Goal: Transaction & Acquisition: Purchase product/service

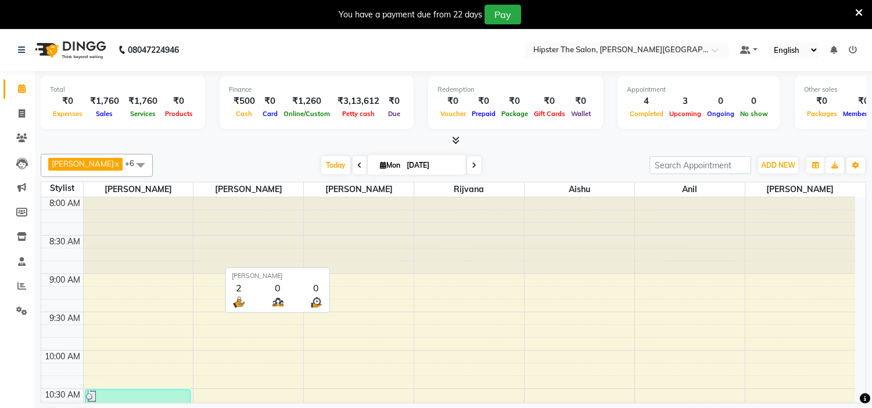
scroll to position [770, 0]
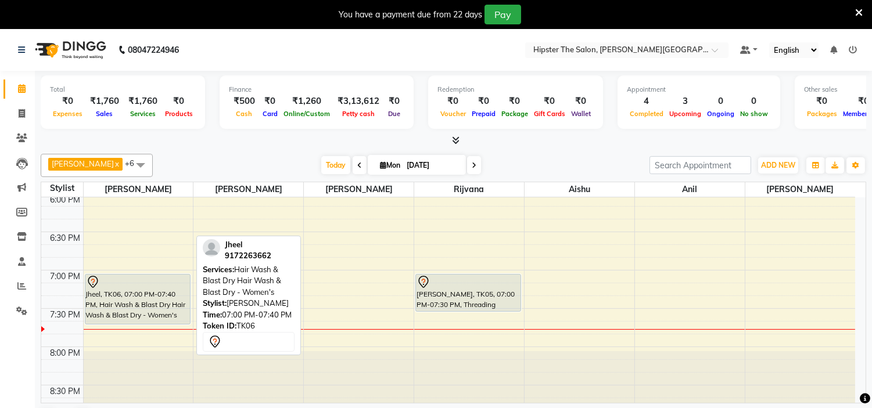
click at [146, 311] on div "Jheel, TK06, 07:00 PM-07:40 PM, Hair Wash & Blast Dry Hair Wash & Blast Dry - W…" at bounding box center [137, 299] width 105 height 49
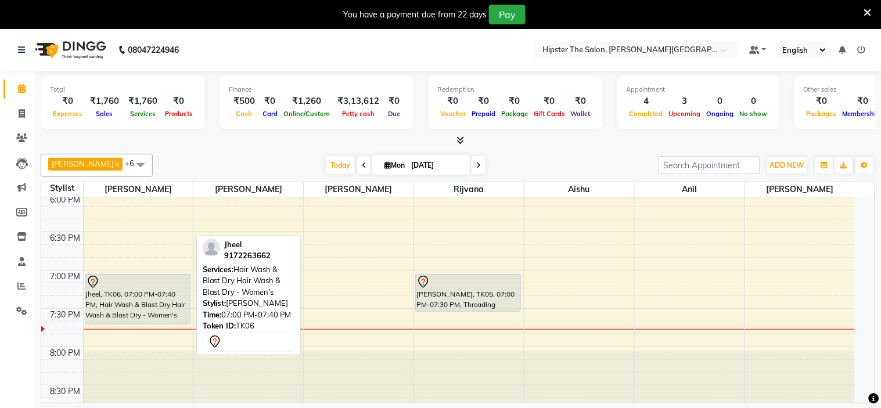
select select "7"
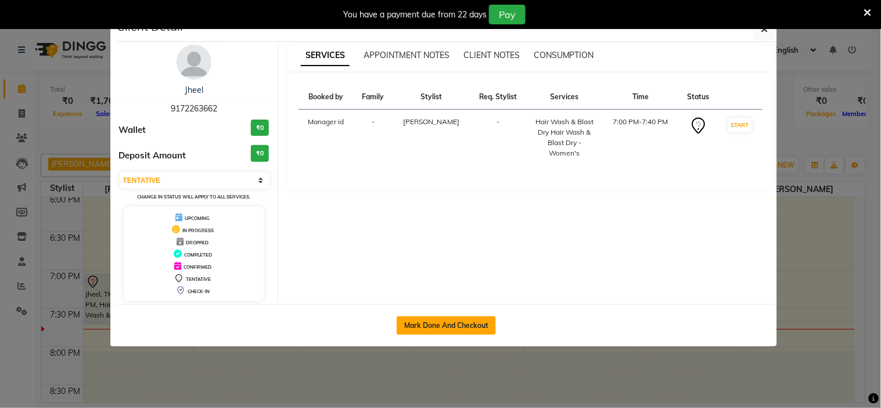
click at [449, 320] on button "Mark Done And Checkout" at bounding box center [446, 326] width 99 height 19
select select "8592"
select select "service"
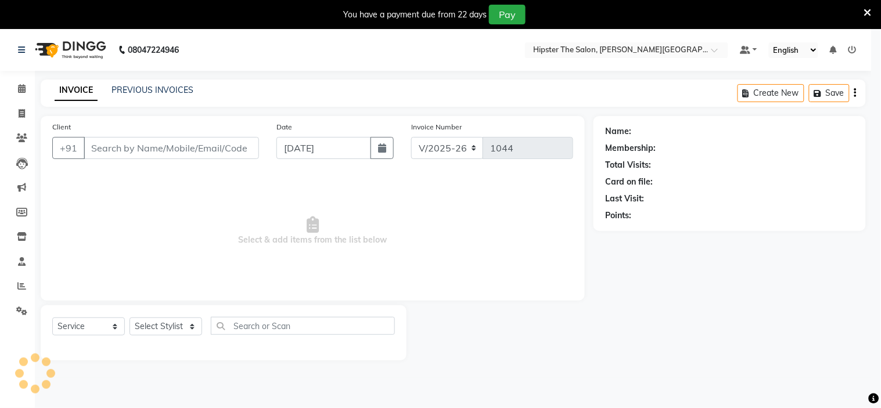
select select "3"
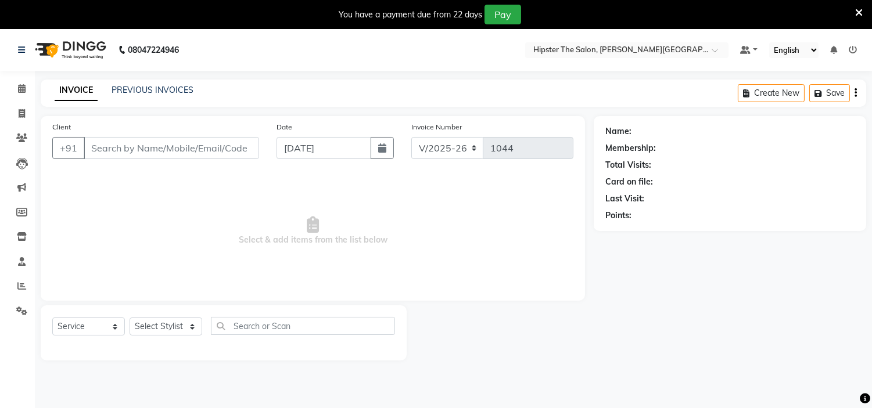
type input "9172263662"
select select "85979"
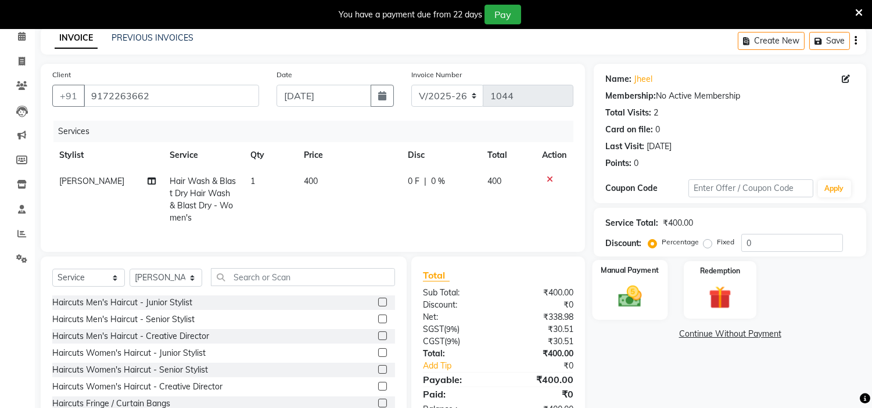
scroll to position [70, 0]
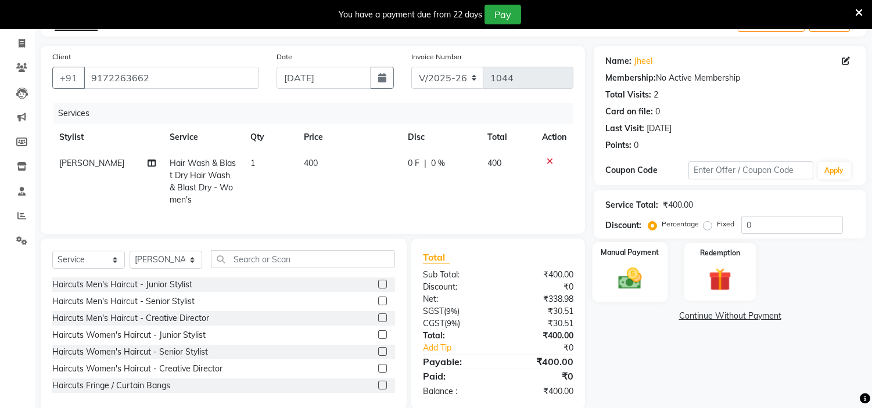
click at [641, 294] on div "Manual Payment" at bounding box center [630, 271] width 76 height 59
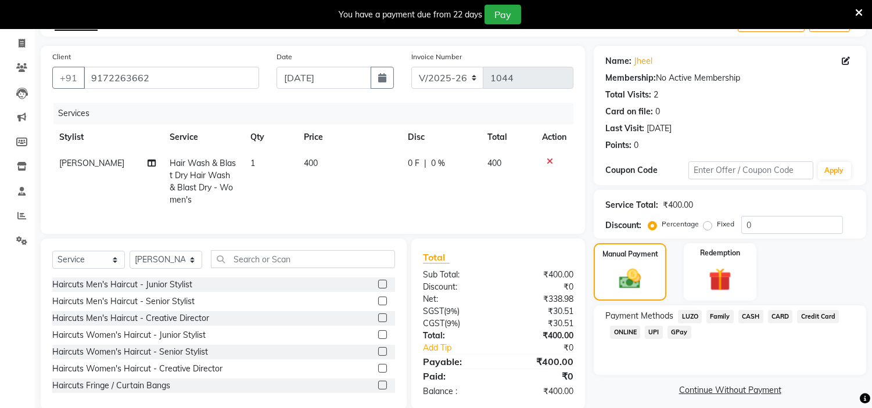
click at [677, 332] on span "GPay" at bounding box center [679, 332] width 24 height 13
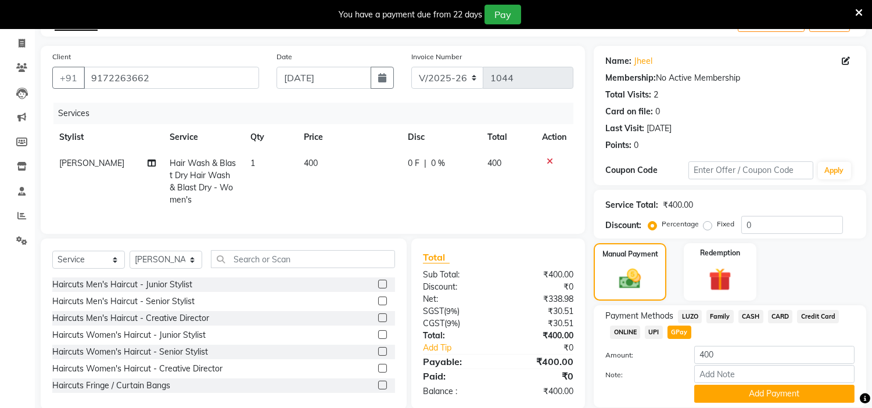
scroll to position [111, 0]
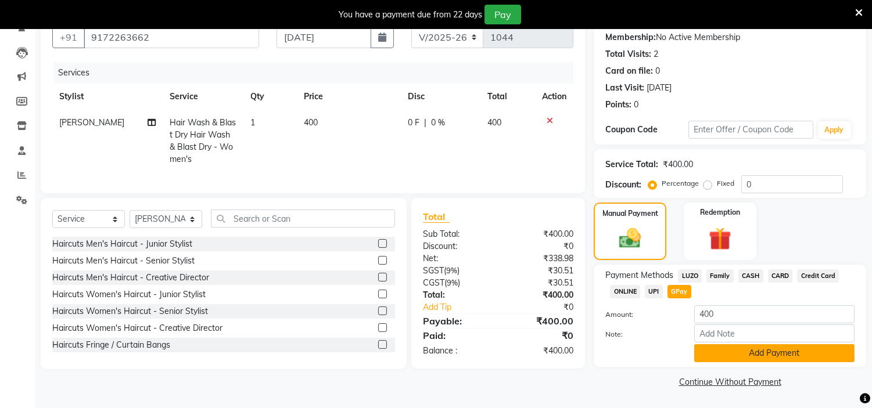
click at [750, 355] on button "Add Payment" at bounding box center [774, 353] width 160 height 18
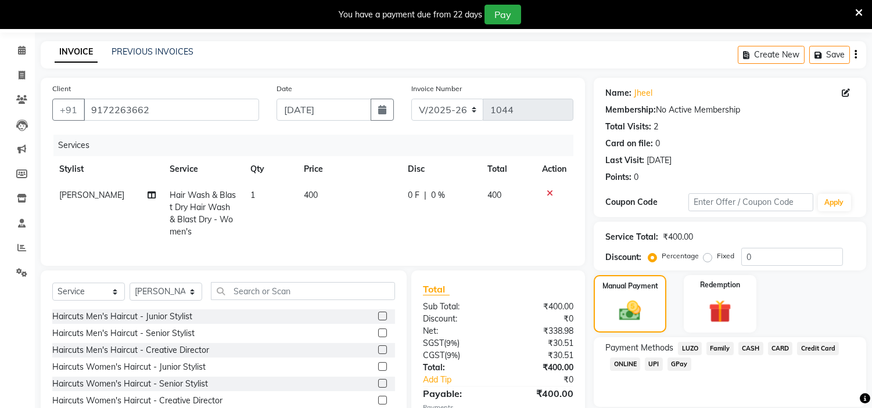
scroll to position [143, 0]
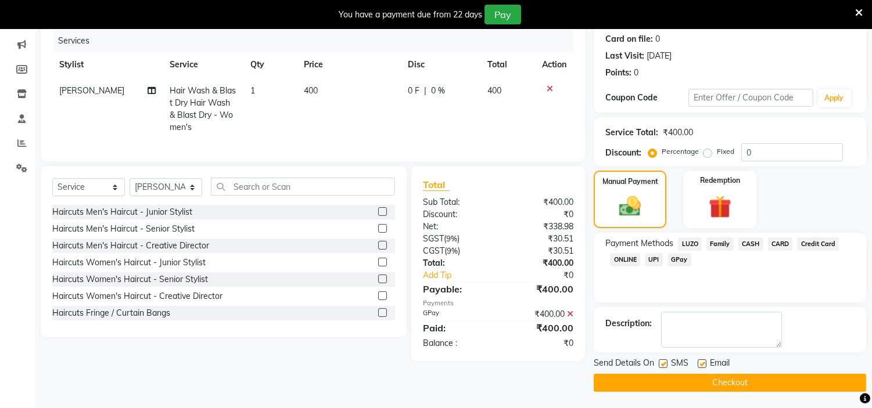
click at [821, 375] on button "Checkout" at bounding box center [730, 383] width 272 height 18
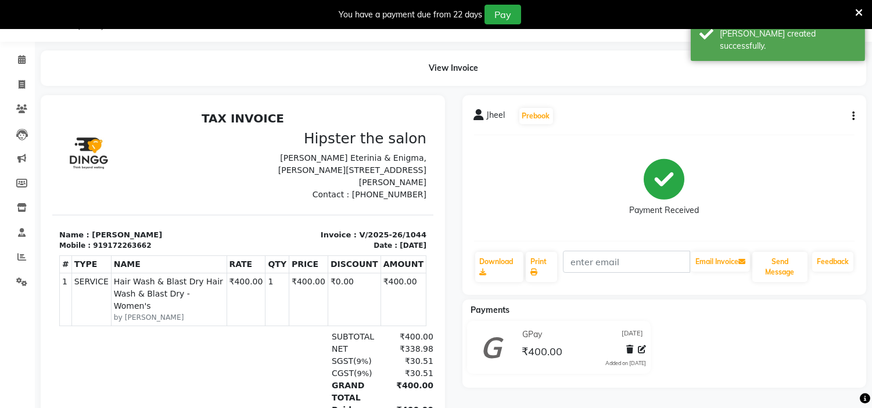
select select "8592"
select select "service"
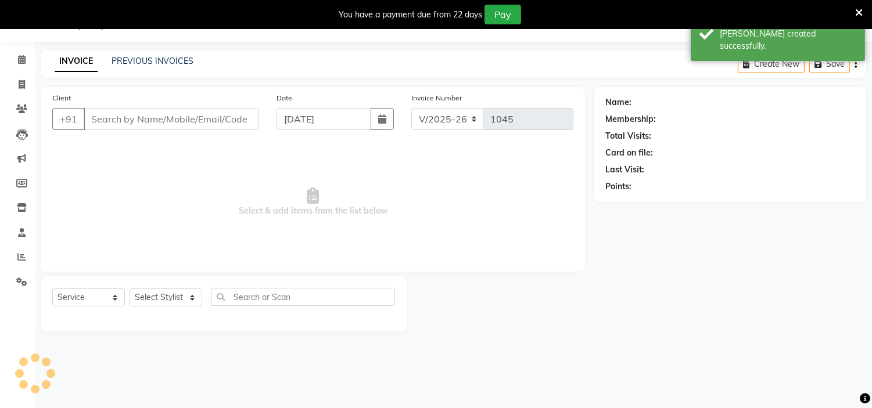
type input "9172263662"
select select "85979"
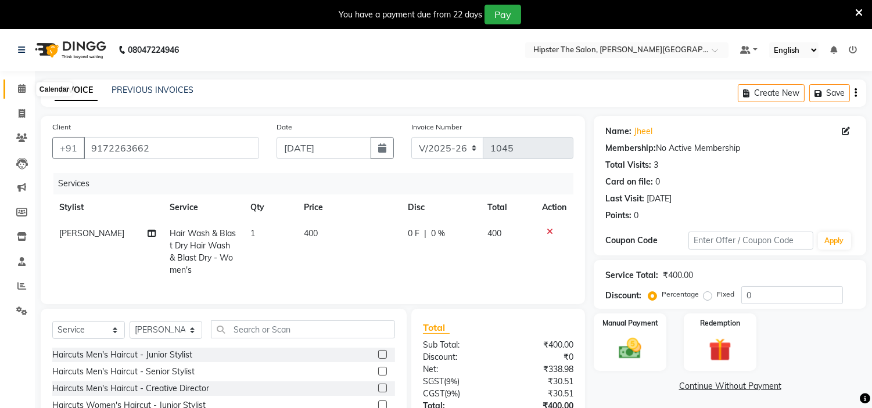
click at [23, 82] on span at bounding box center [22, 88] width 20 height 13
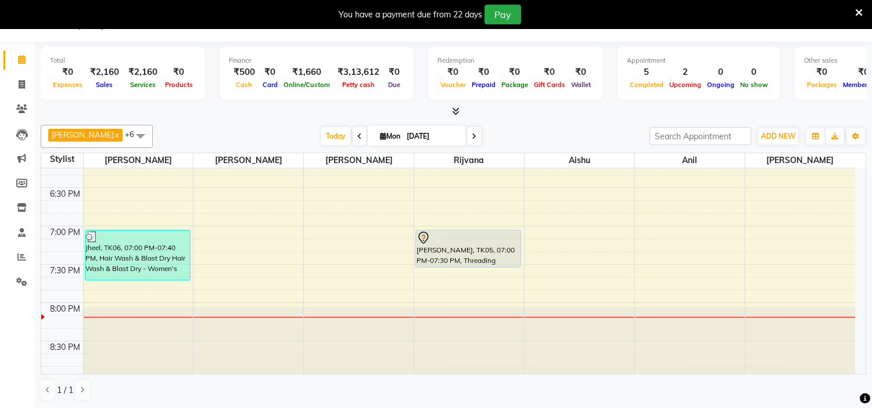
scroll to position [795, 0]
